Goal: Task Accomplishment & Management: Manage account settings

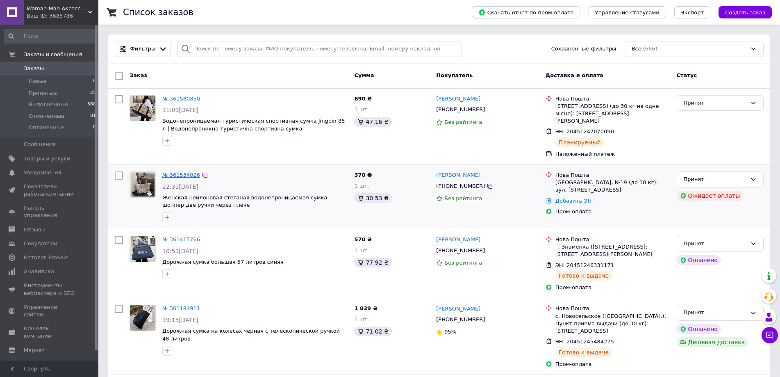
click at [174, 172] on link "№ 361534026" at bounding box center [181, 175] width 38 height 6
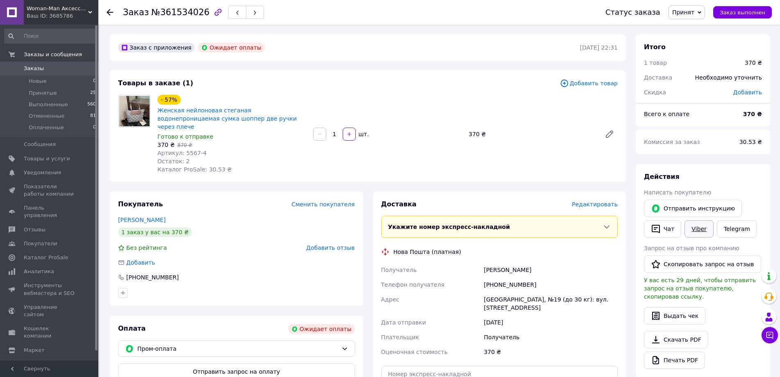
click at [699, 228] on link "Viber" at bounding box center [699, 228] width 29 height 17
click at [50, 154] on link "Товары и услуги" at bounding box center [50, 159] width 101 height 14
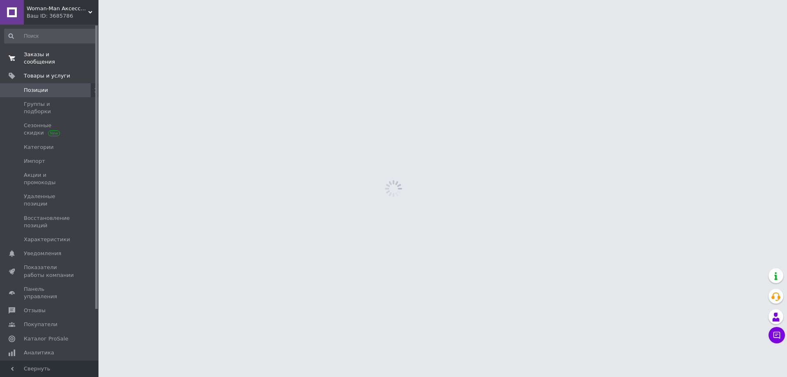
click at [57, 54] on span "Заказы и сообщения" at bounding box center [50, 58] width 52 height 15
